Goal: Find specific page/section: Find specific page/section

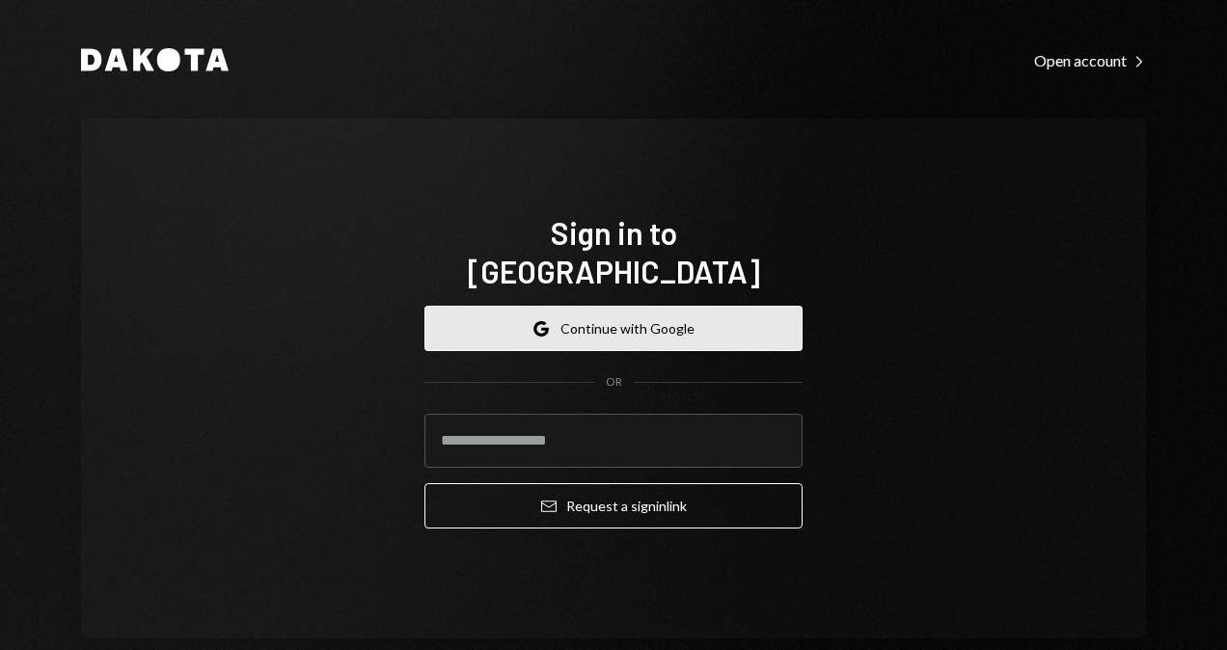
click at [541, 330] on icon "button" at bounding box center [540, 333] width 12 height 6
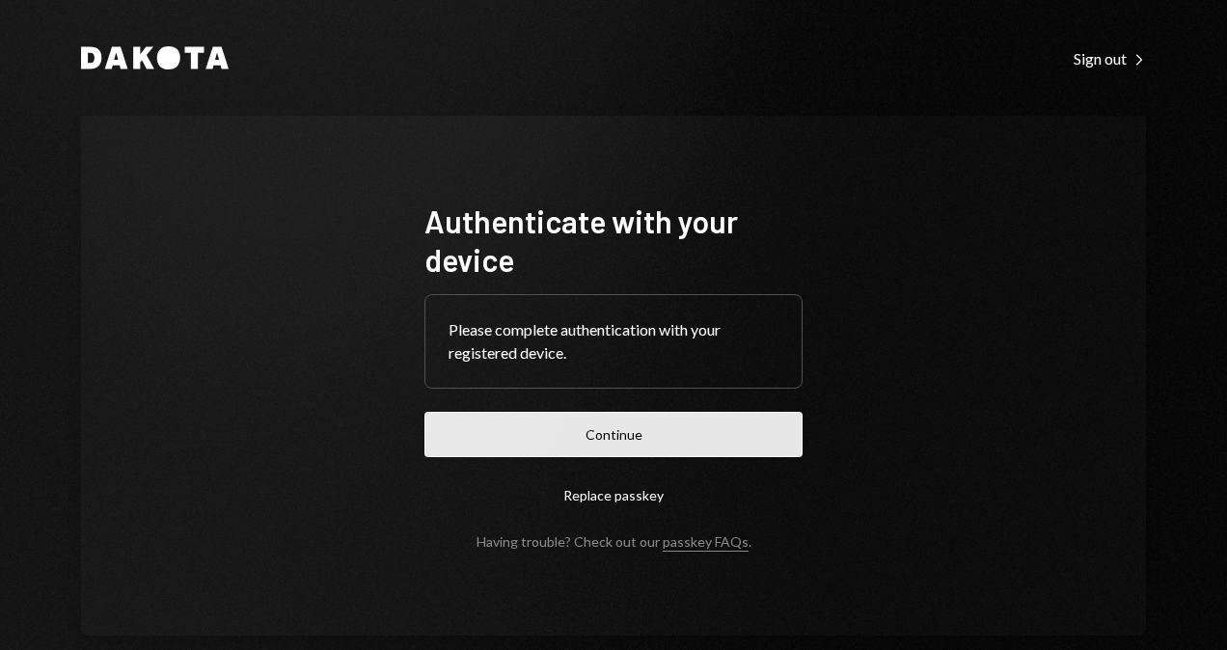
click at [638, 451] on button "Continue" at bounding box center [613, 434] width 378 height 45
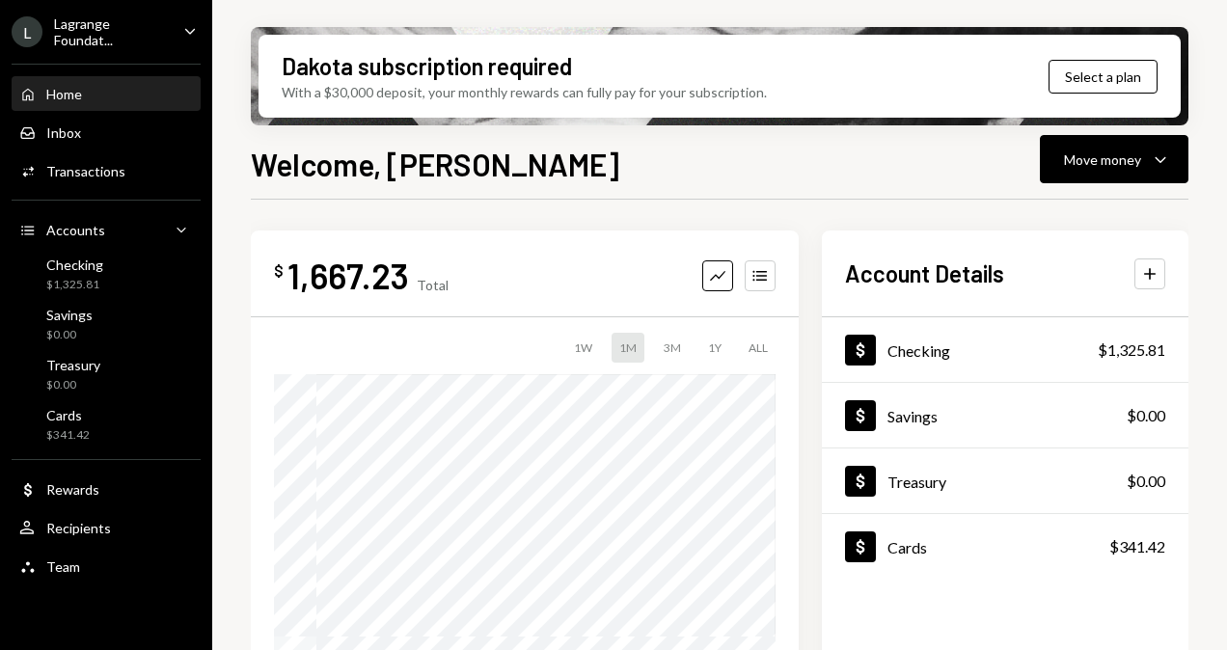
click at [142, 45] on div "Lagrange Foundat..." at bounding box center [111, 31] width 114 height 33
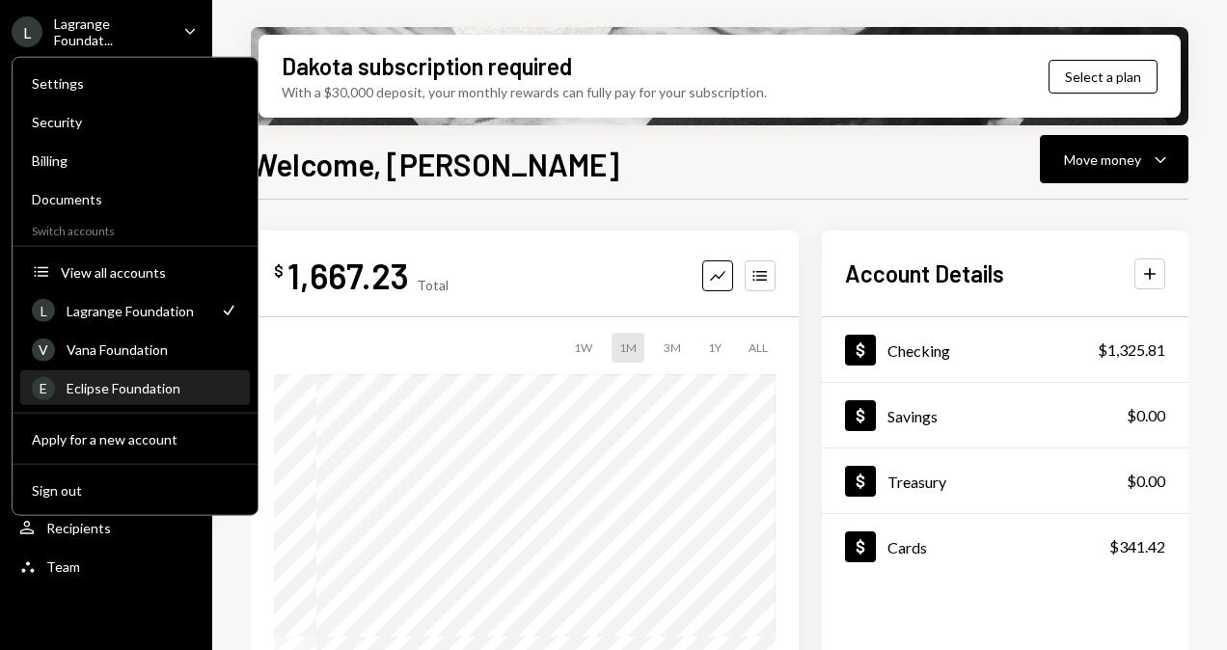
click at [139, 387] on div "Eclipse Foundation" at bounding box center [153, 388] width 172 height 16
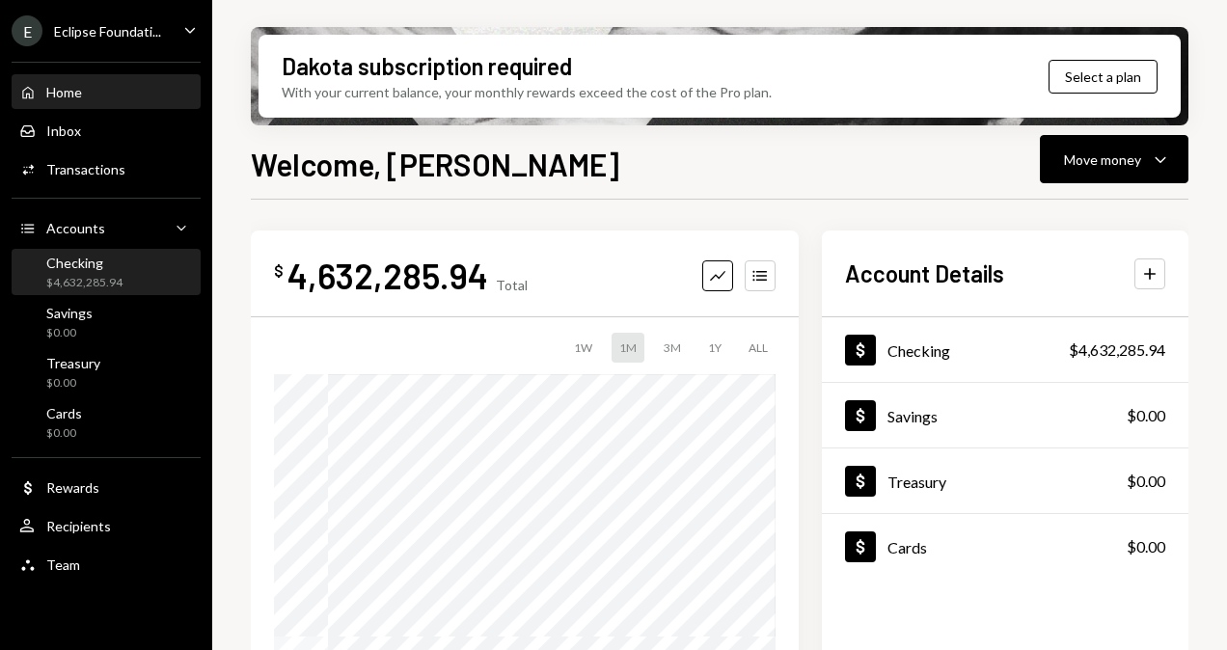
click at [115, 269] on div "Checking" at bounding box center [84, 263] width 76 height 16
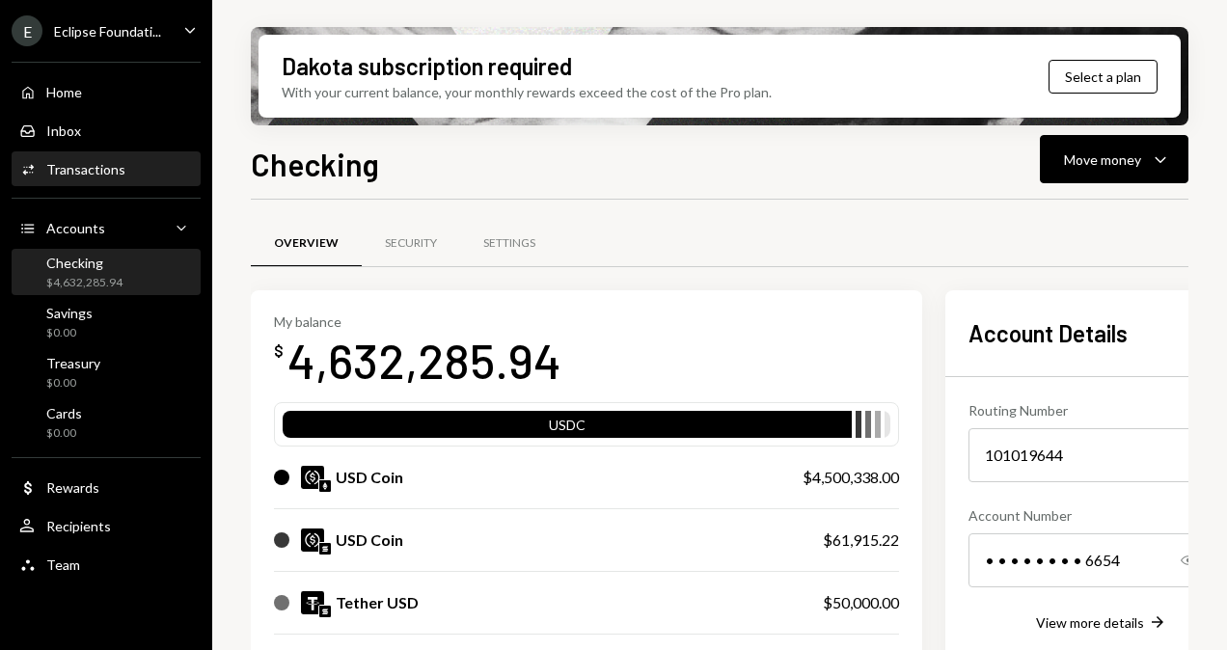
click at [114, 158] on div "Activities Transactions" at bounding box center [106, 169] width 174 height 33
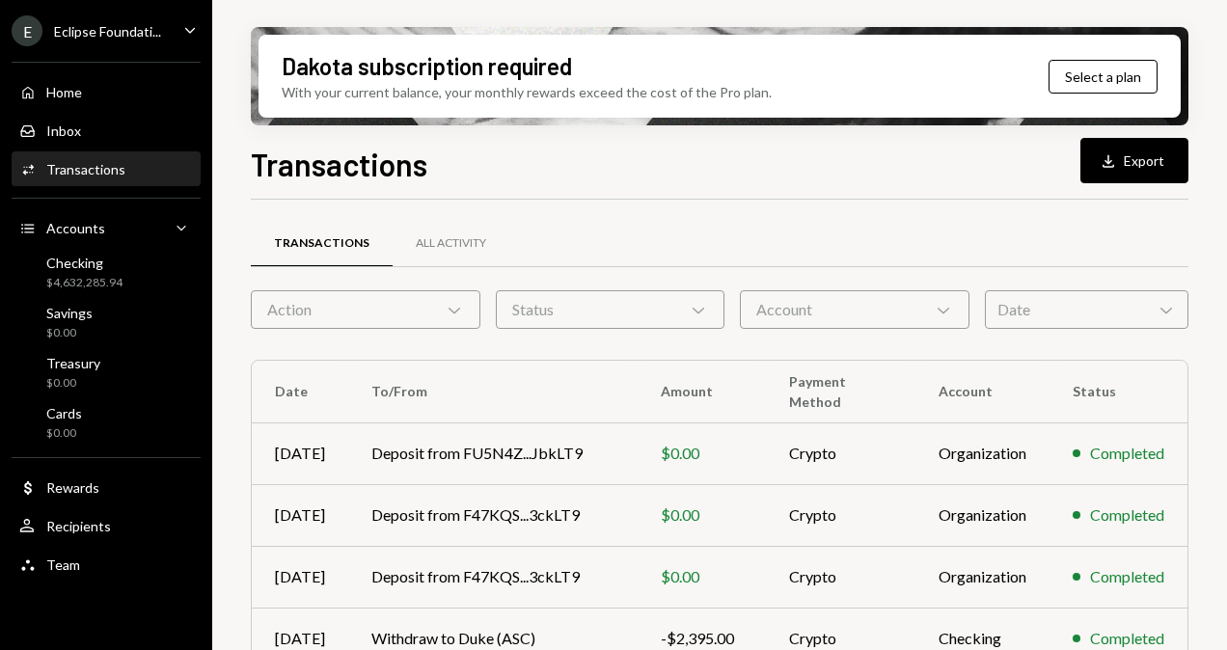
click at [970, 283] on div "Transactions All Activity" at bounding box center [720, 254] width 938 height 71
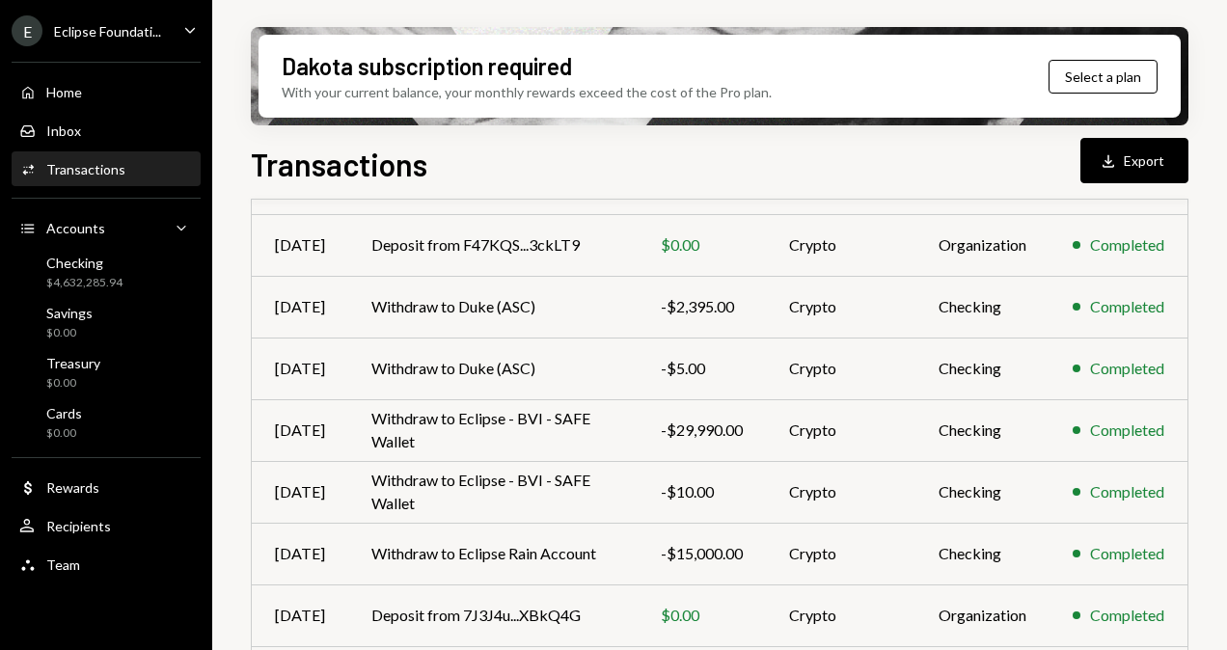
scroll to position [448, 0]
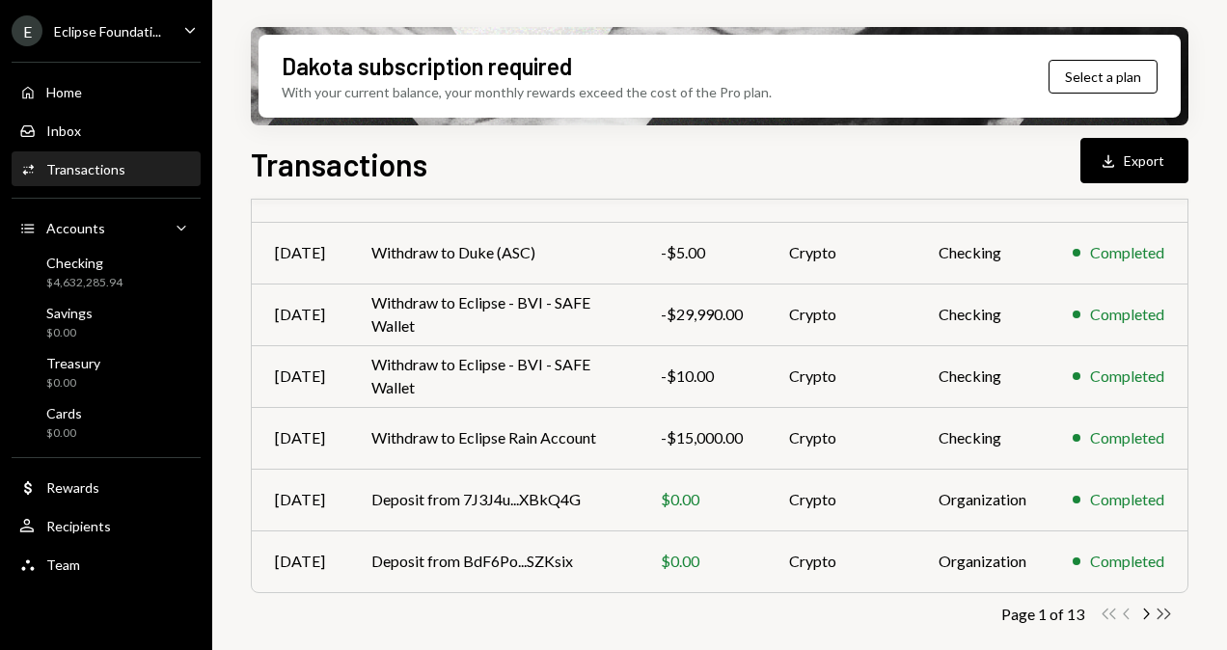
click at [1165, 611] on icon "Double Arrow Right" at bounding box center [1164, 614] width 18 height 18
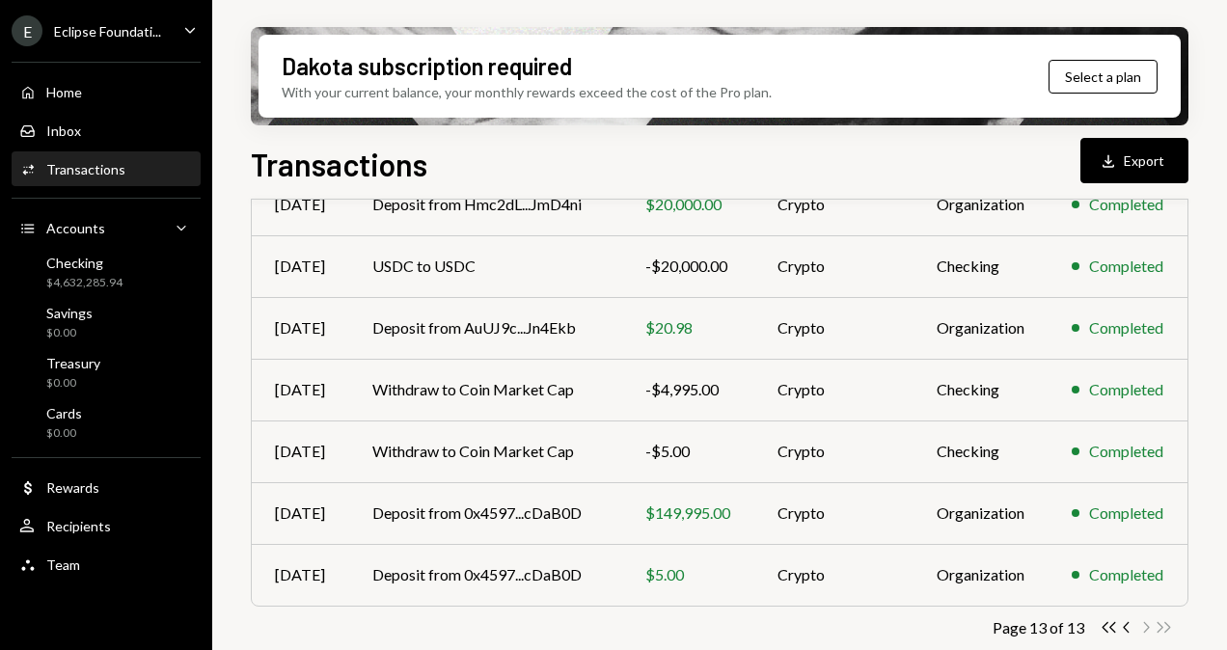
scroll to position [324, 0]
